Goal: Find contact information: Find contact information

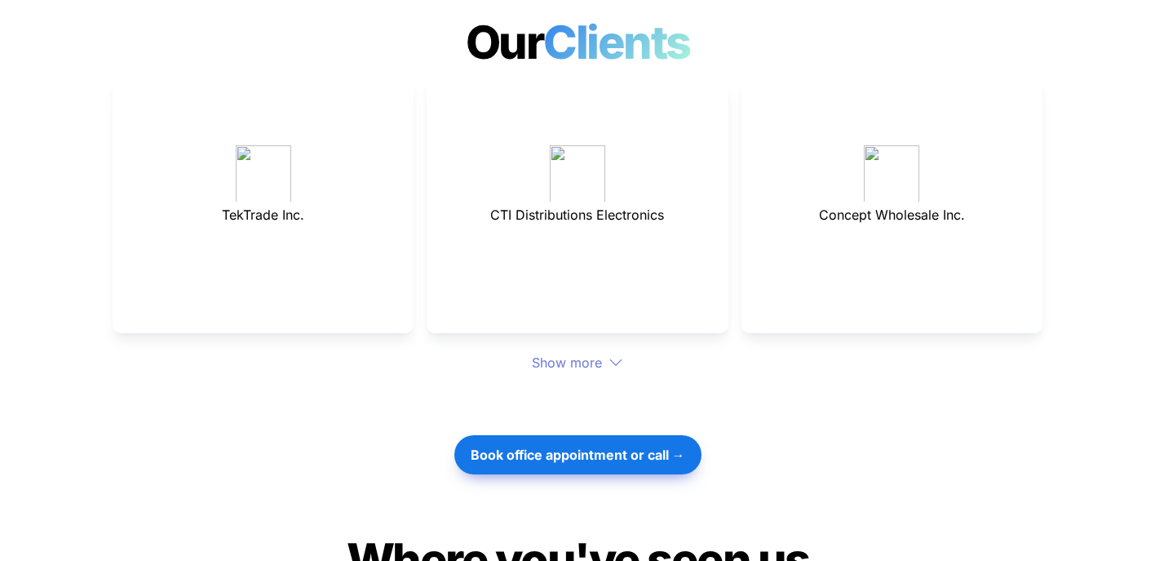
scroll to position [4555, 0]
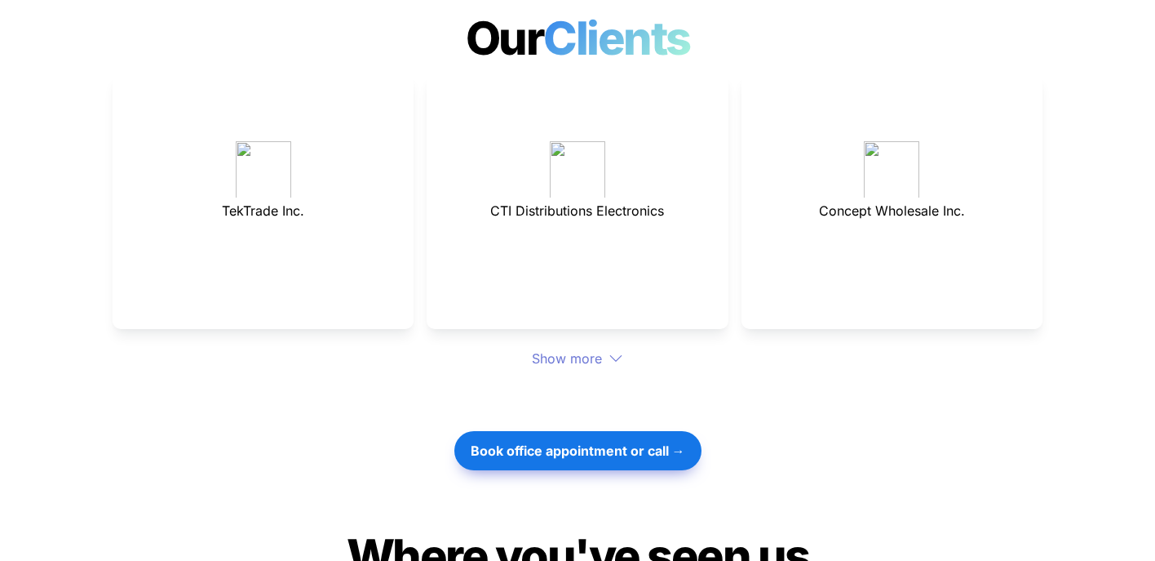
click at [575, 348] on div "Show more" at bounding box center [578, 358] width 930 height 20
click at [589, 348] on div "Show more" at bounding box center [578, 358] width 930 height 20
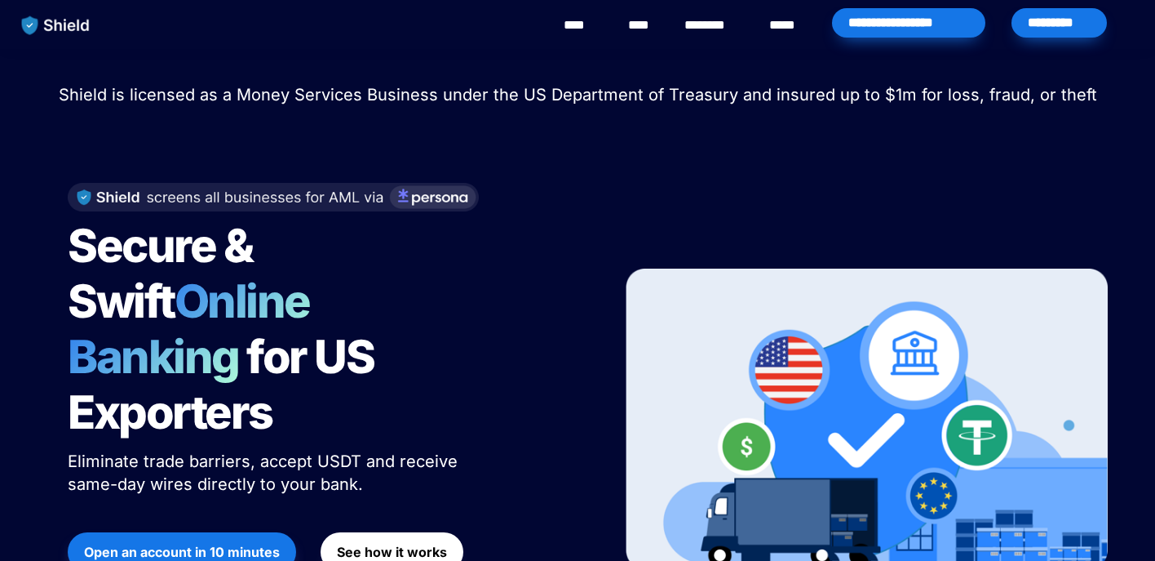
scroll to position [0, 0]
click at [771, 26] on link "****" at bounding box center [787, 26] width 36 height 20
click at [727, 24] on link "********" at bounding box center [714, 26] width 58 height 20
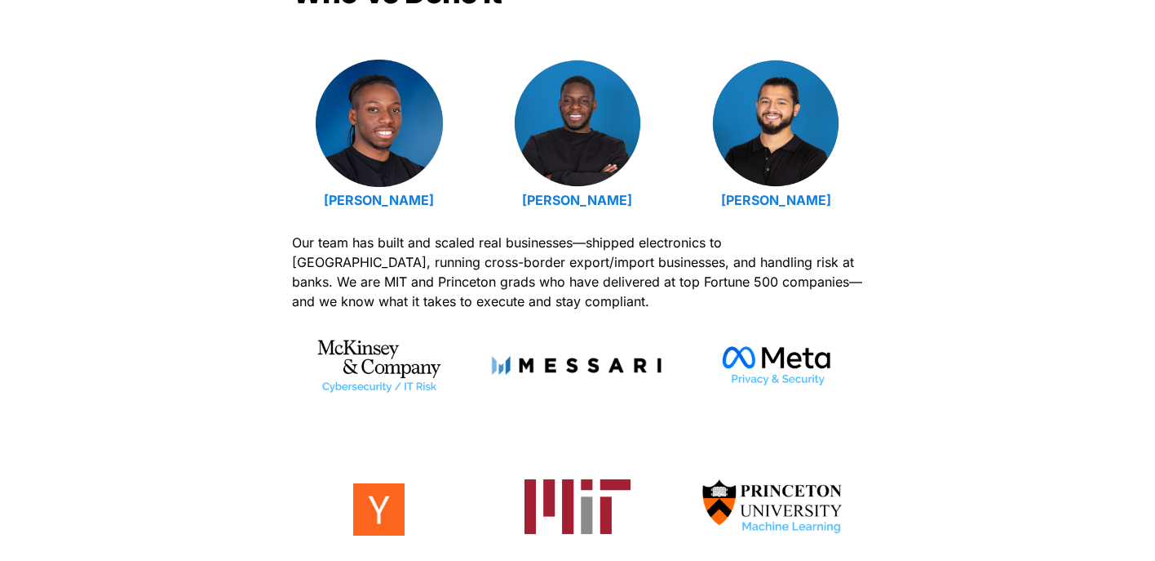
scroll to position [689, 0]
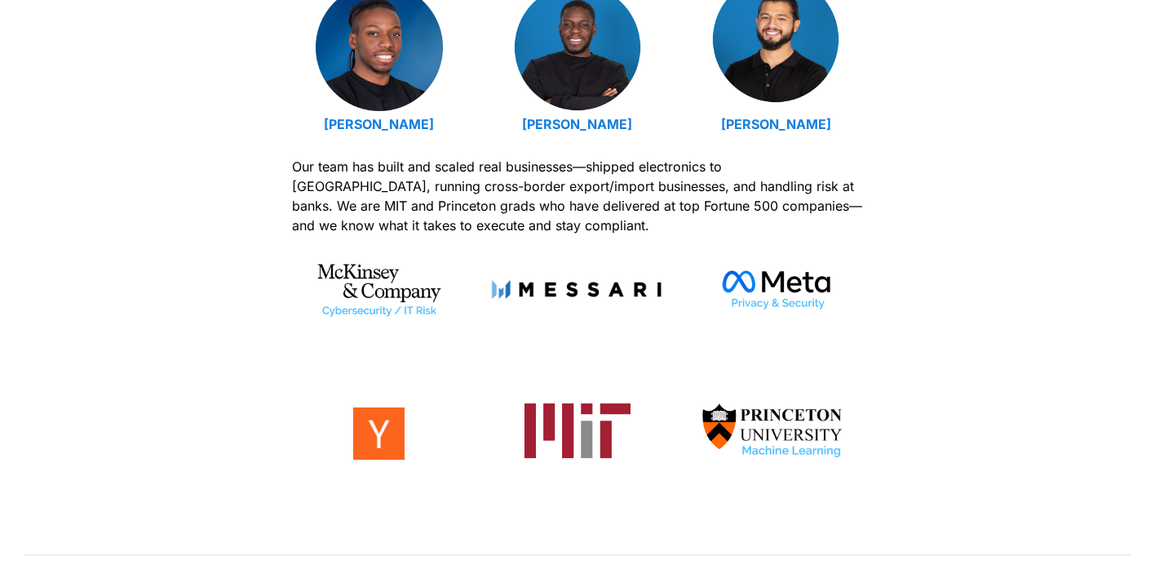
click at [779, 99] on img at bounding box center [775, 39] width 127 height 127
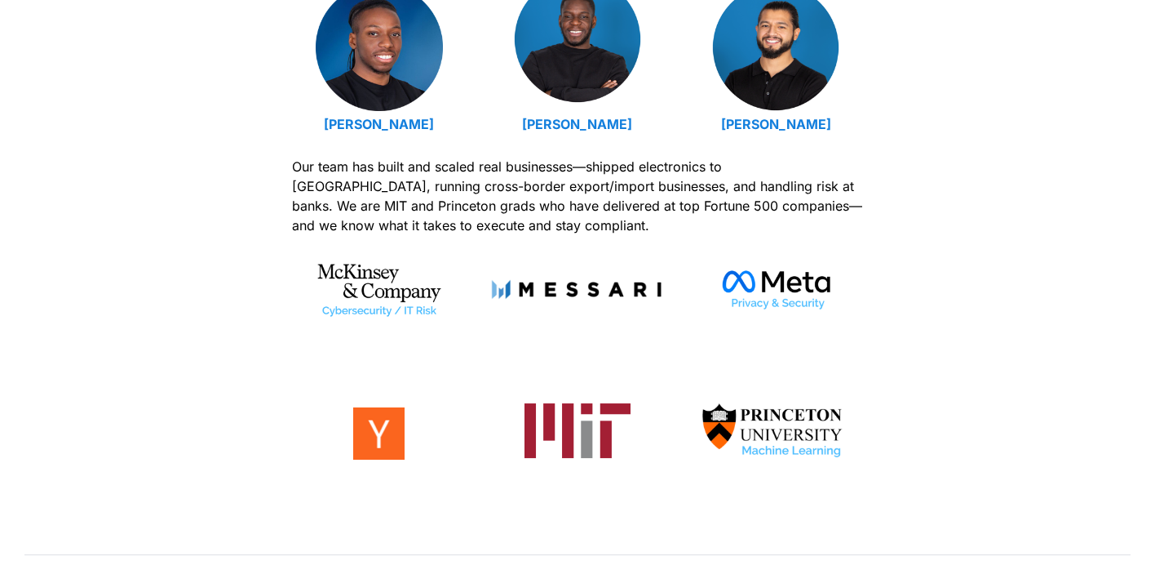
click at [596, 88] on img at bounding box center [577, 39] width 127 height 127
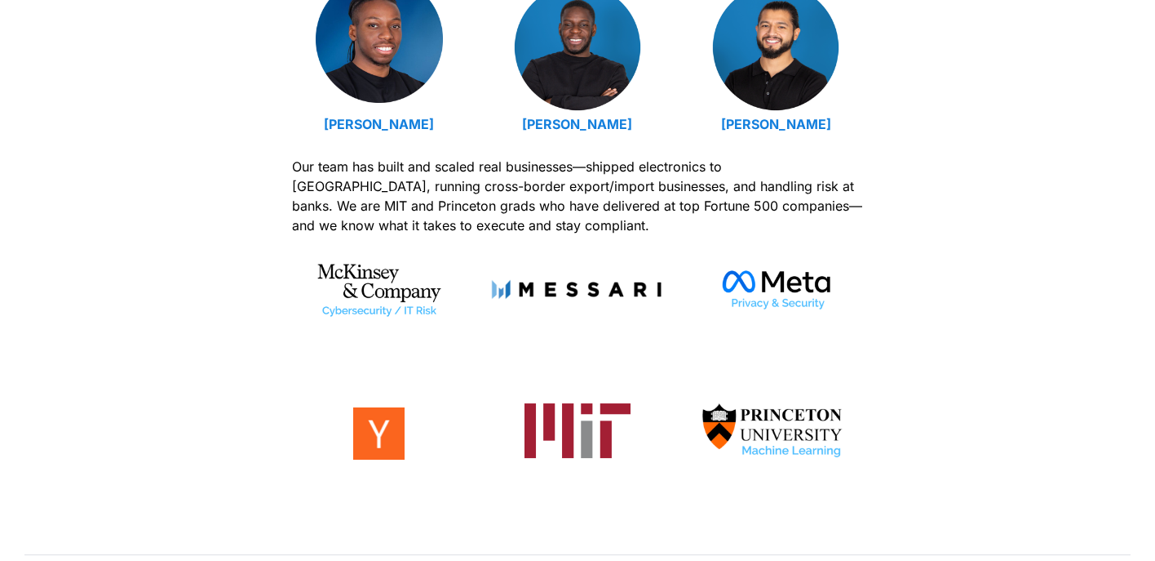
click at [356, 55] on img at bounding box center [379, 39] width 127 height 127
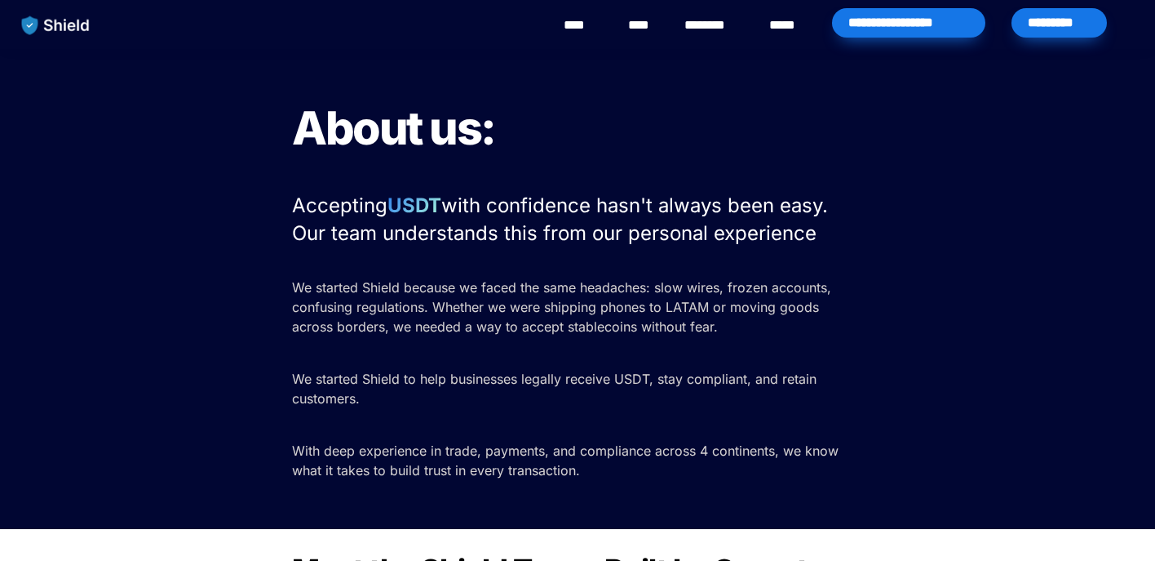
scroll to position [0, 0]
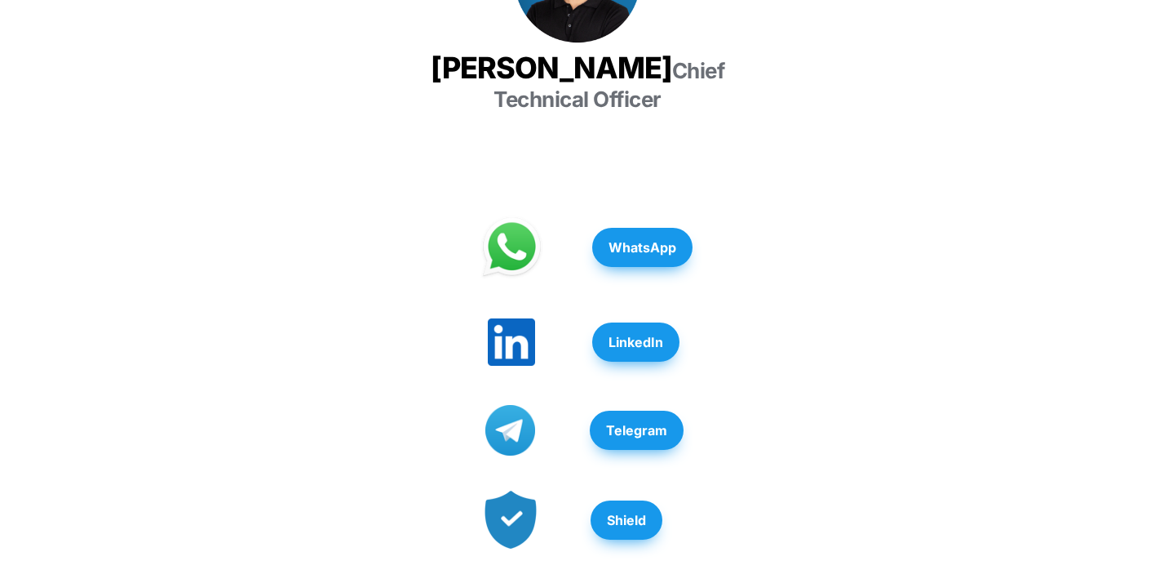
scroll to position [442, 0]
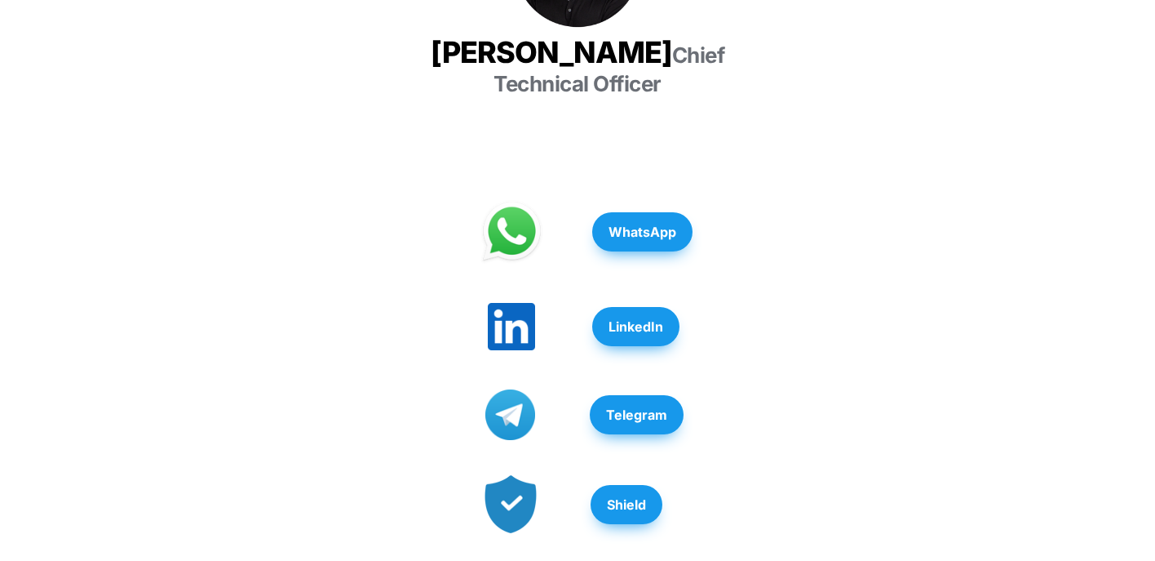
click at [634, 318] on strong "LinkedIn" at bounding box center [636, 326] width 55 height 16
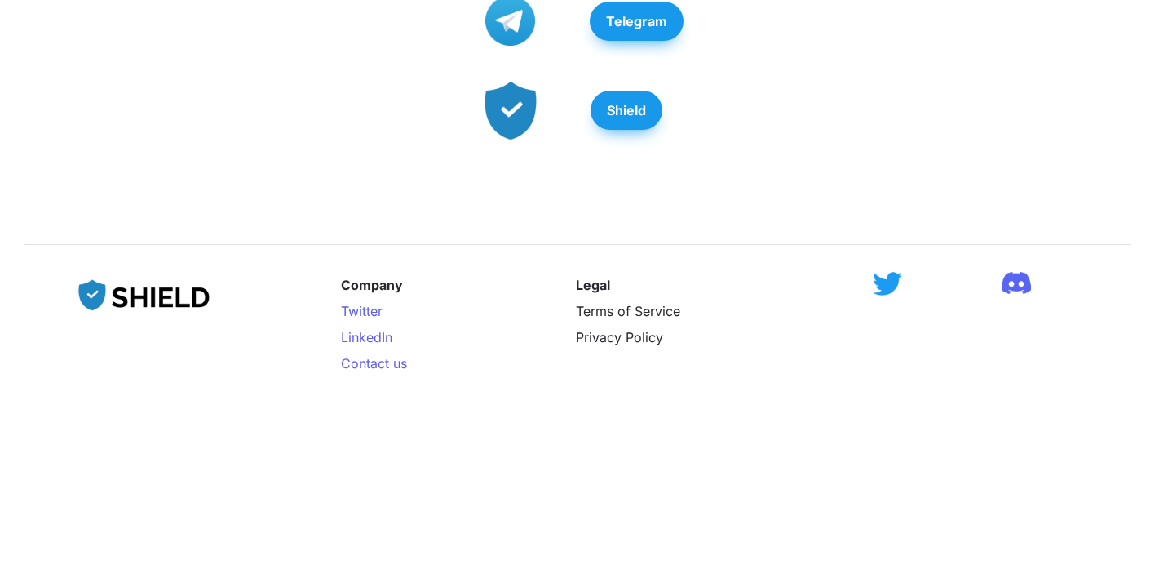
scroll to position [565, 0]
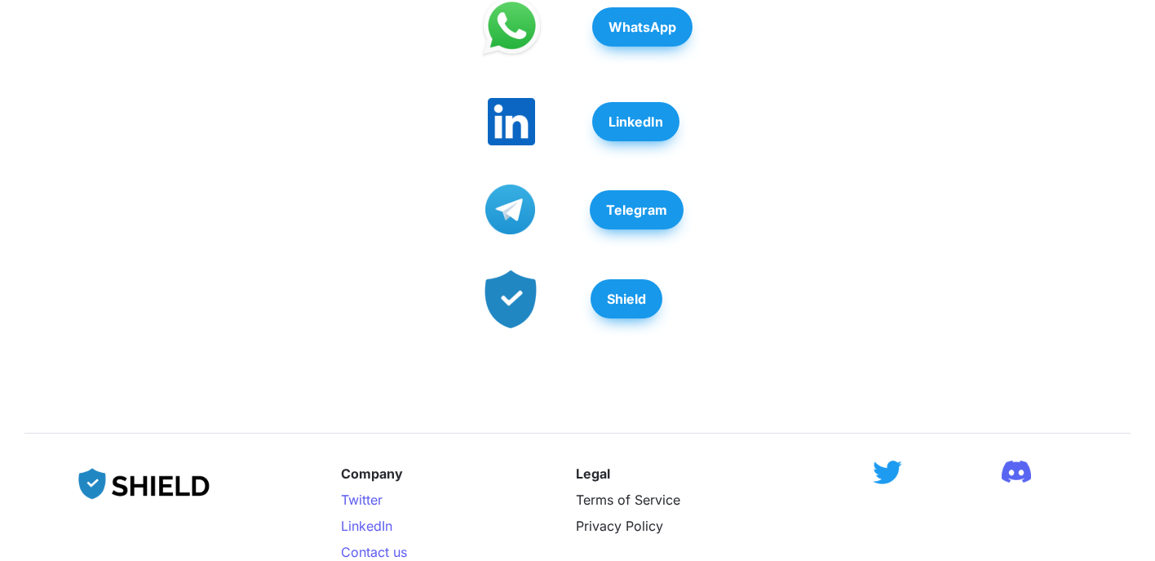
click at [638, 130] on strong "LinkedIn" at bounding box center [636, 121] width 55 height 16
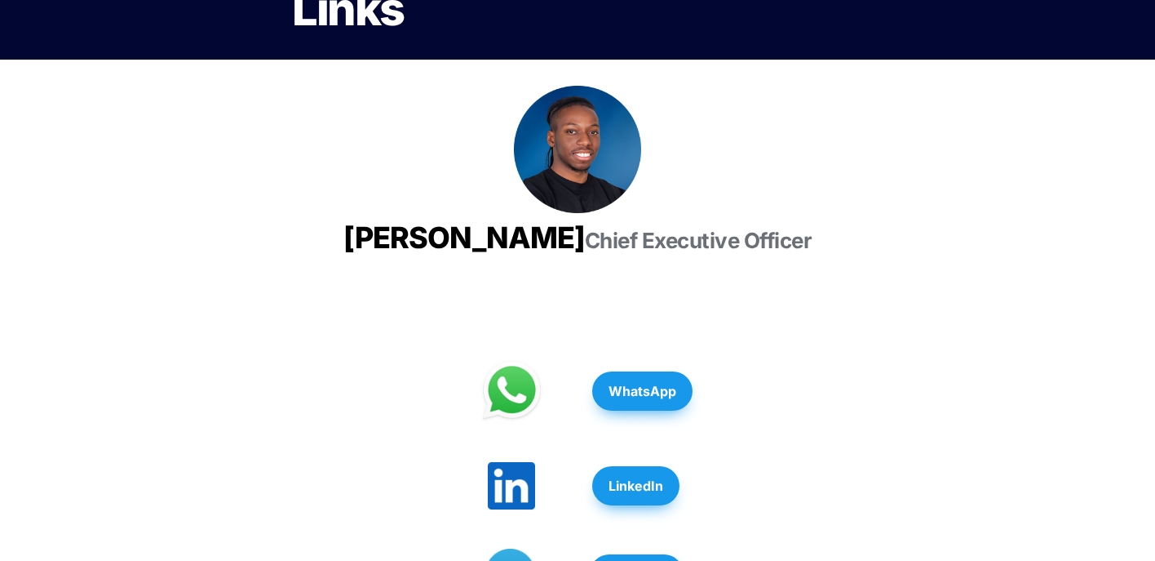
scroll to position [410, 0]
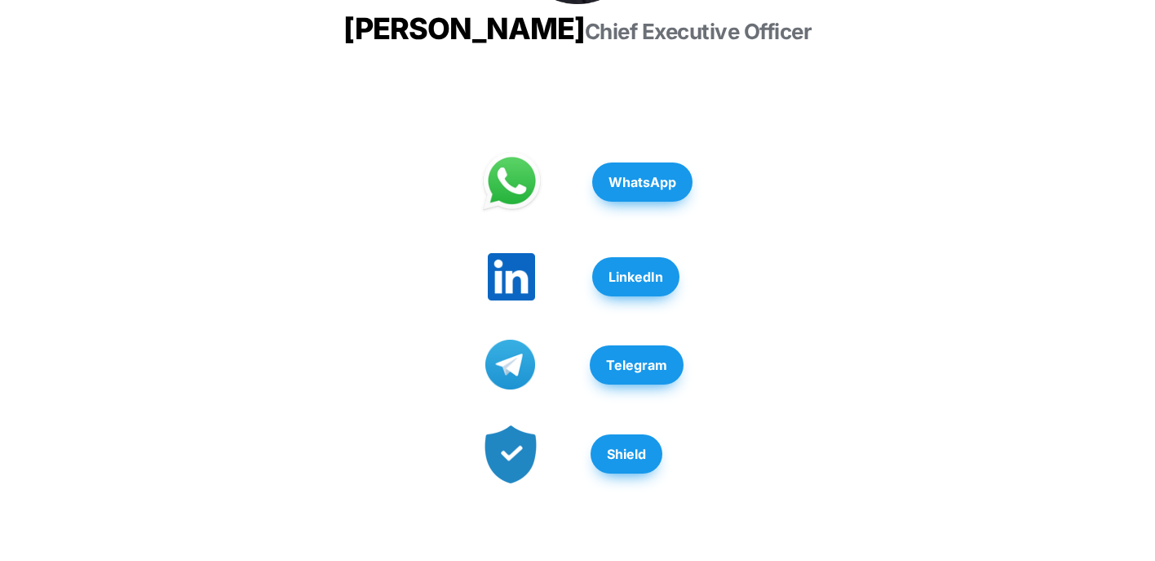
click at [636, 291] on button "LinkedIn" at bounding box center [635, 276] width 87 height 39
